Goal: Register for event/course

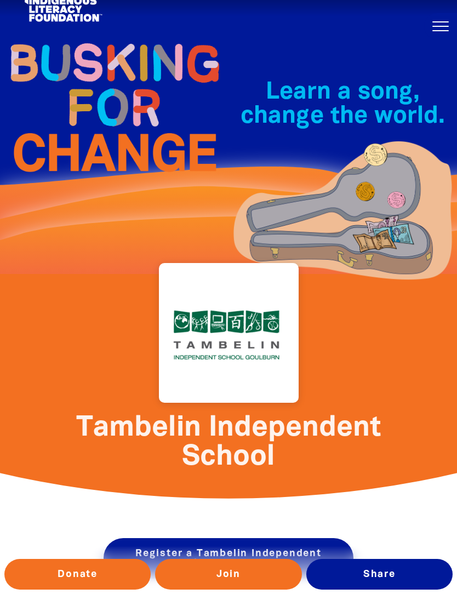
scroll to position [19, 0]
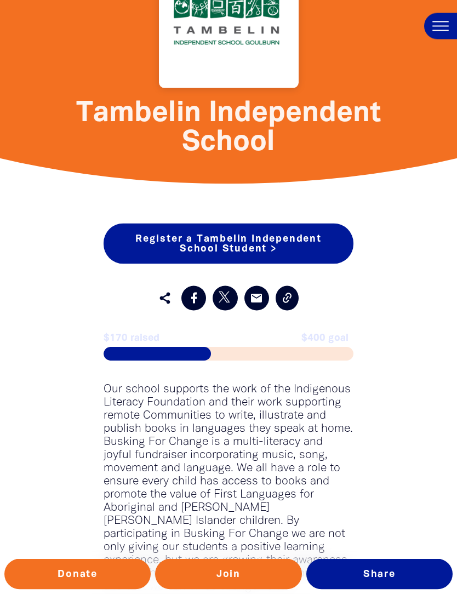
scroll to position [334, 0]
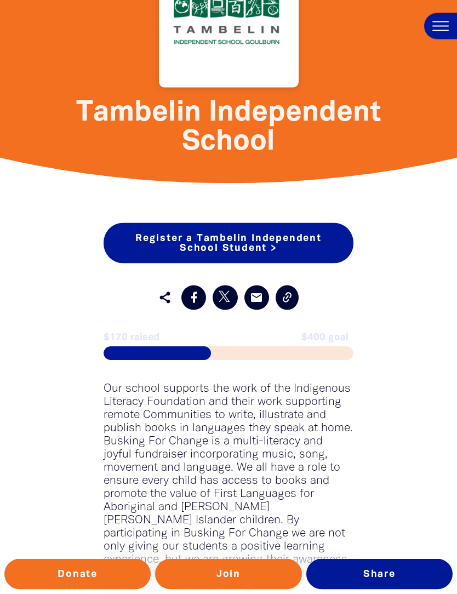
click at [270, 242] on link "Register a Tambelin Independent School Student >" at bounding box center [228, 243] width 250 height 41
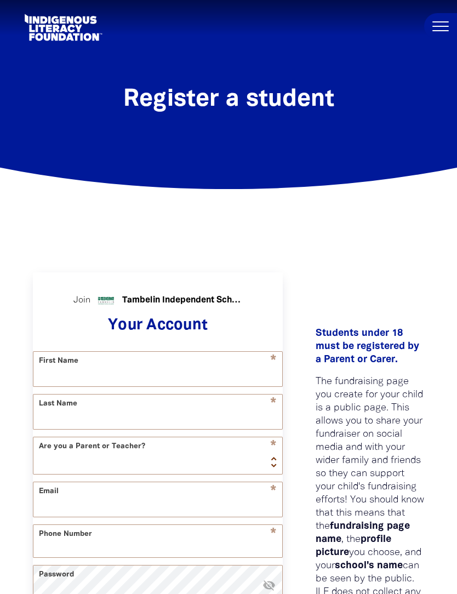
select select "AU"
click at [443, 28] on button at bounding box center [440, 26] width 33 height 26
